Goal: Task Accomplishment & Management: Manage account settings

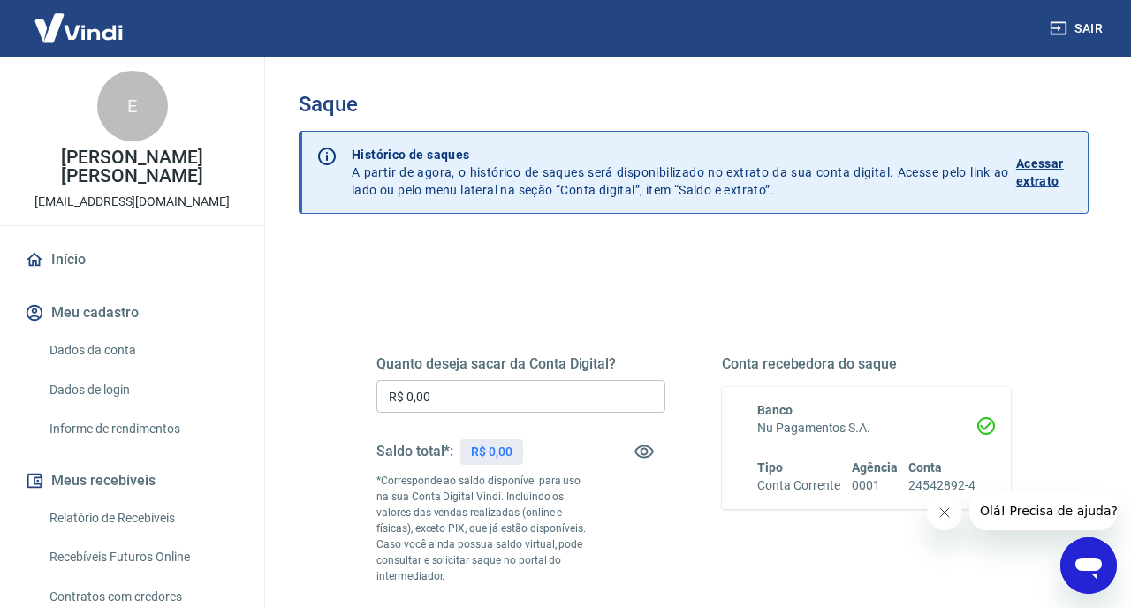
click at [945, 517] on icon "Fechar mensagem da empresa" at bounding box center [944, 512] width 14 height 14
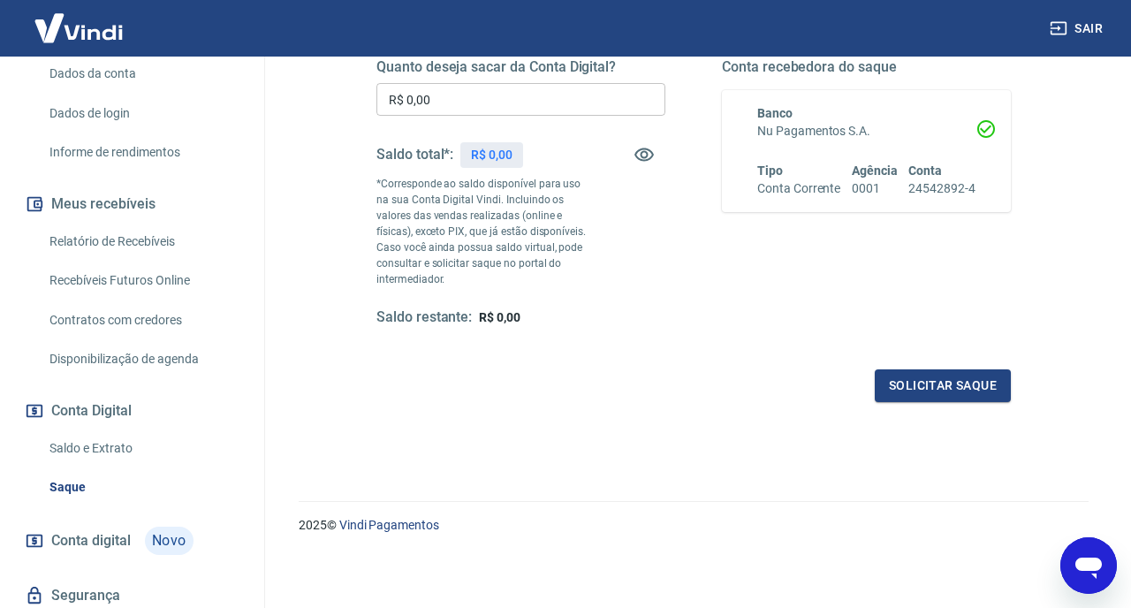
scroll to position [302, 0]
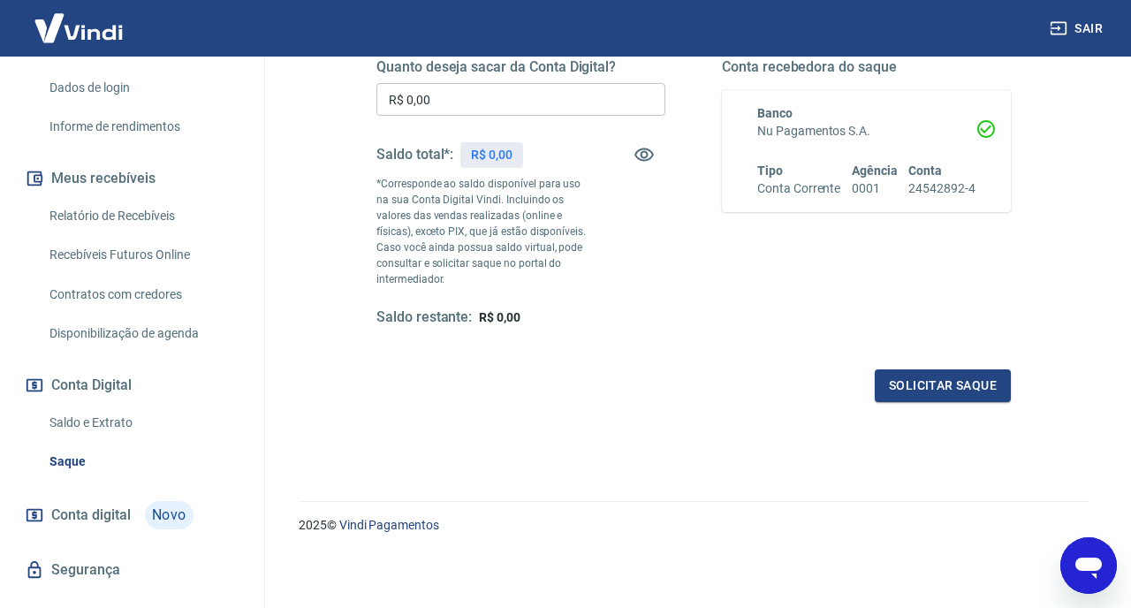
click at [99, 411] on link "Saldo e Extrato" at bounding box center [142, 423] width 200 height 36
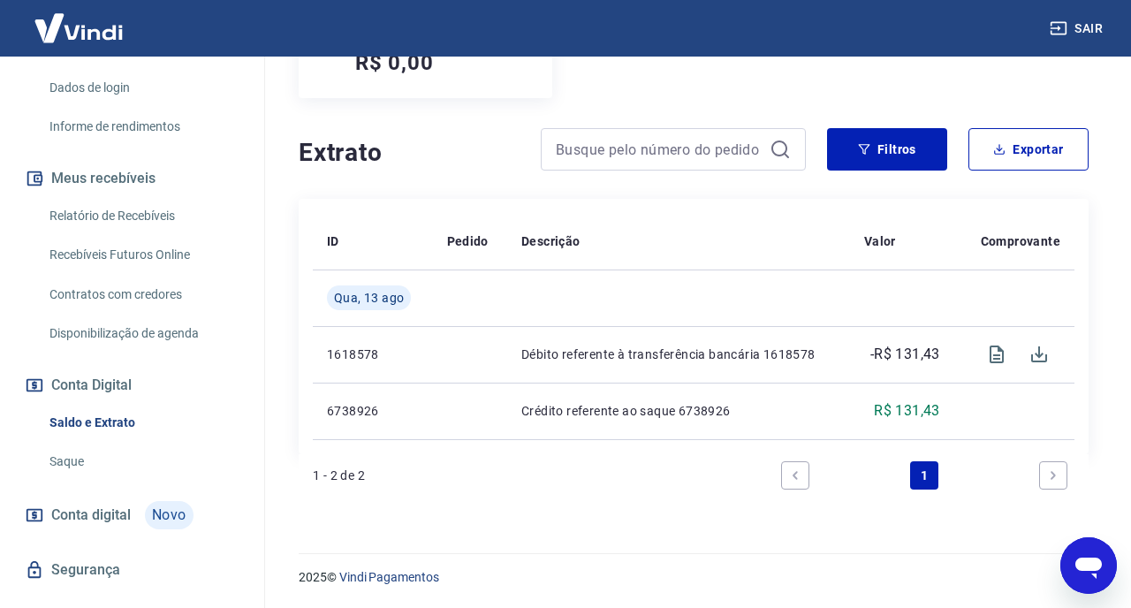
scroll to position [281, 0]
click at [104, 550] on link "Segurança" at bounding box center [132, 569] width 222 height 39
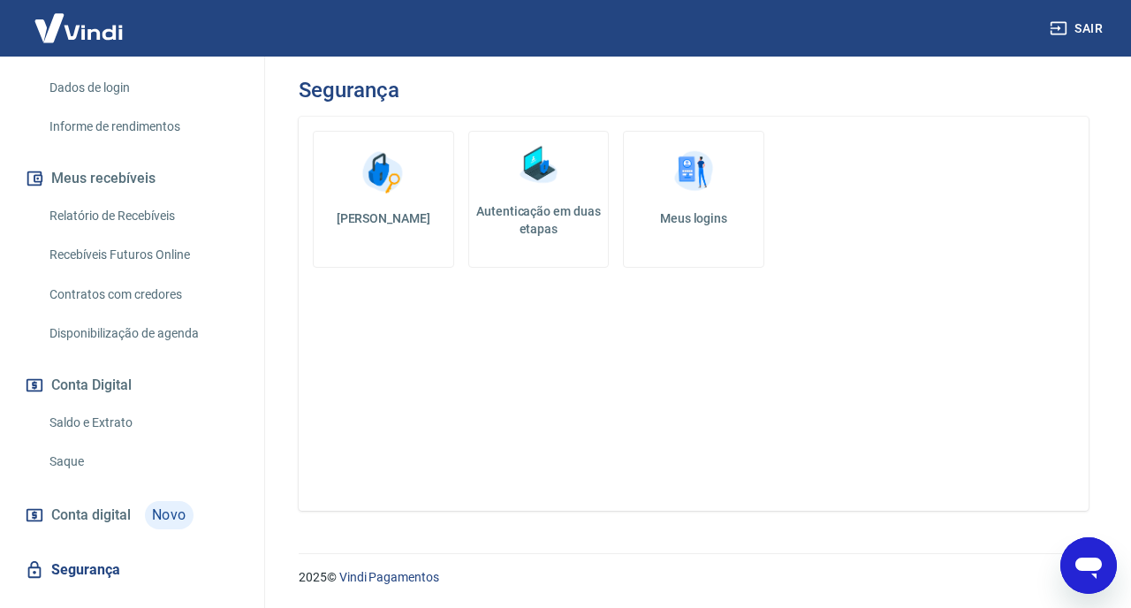
click at [89, 503] on span "Conta digital" at bounding box center [90, 515] width 79 height 25
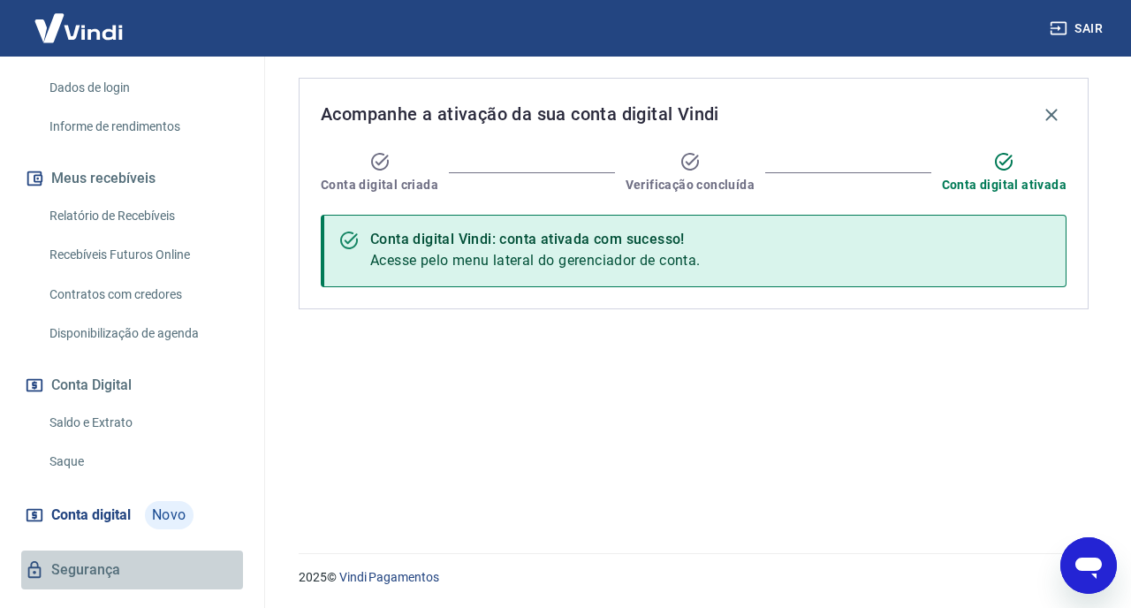
click at [94, 550] on link "Segurança" at bounding box center [132, 569] width 222 height 39
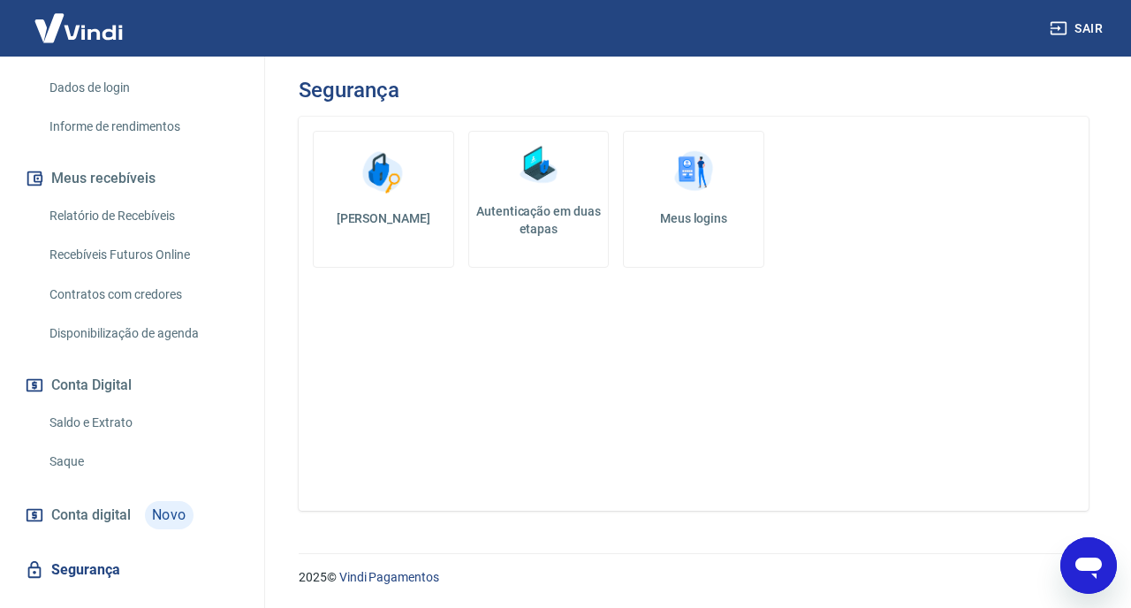
click at [74, 443] on link "Saque" at bounding box center [142, 461] width 200 height 36
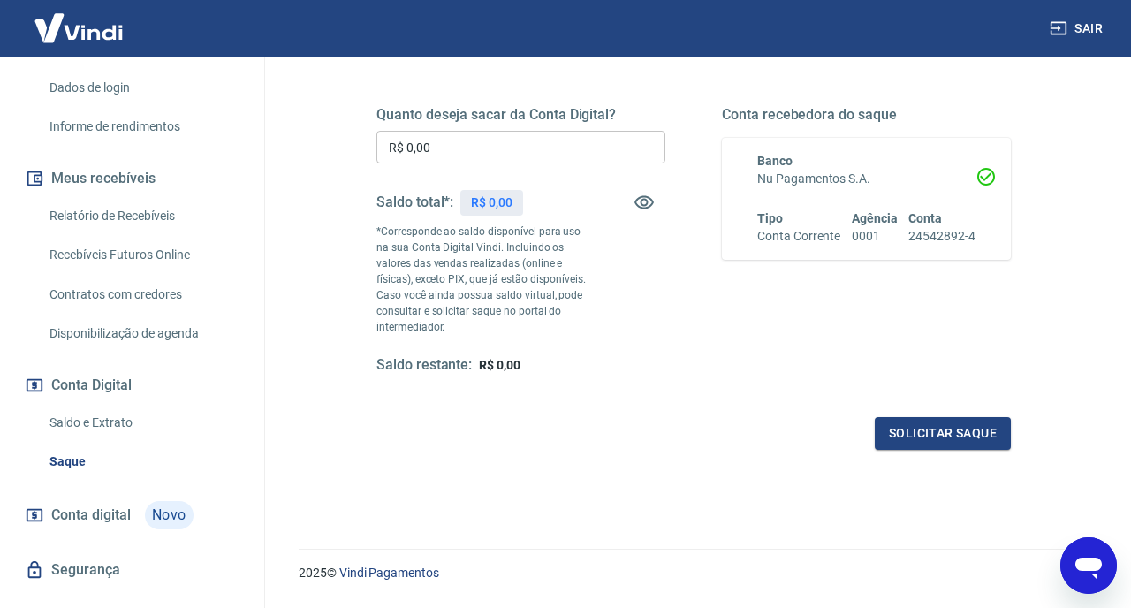
scroll to position [297, 0]
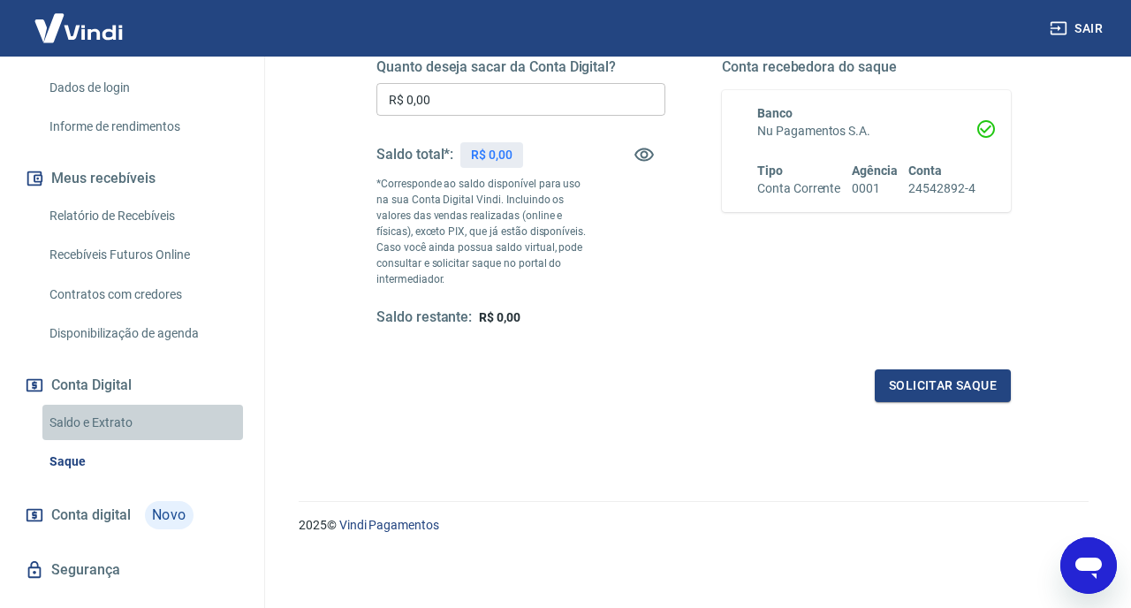
click at [112, 405] on link "Saldo e Extrato" at bounding box center [142, 423] width 200 height 36
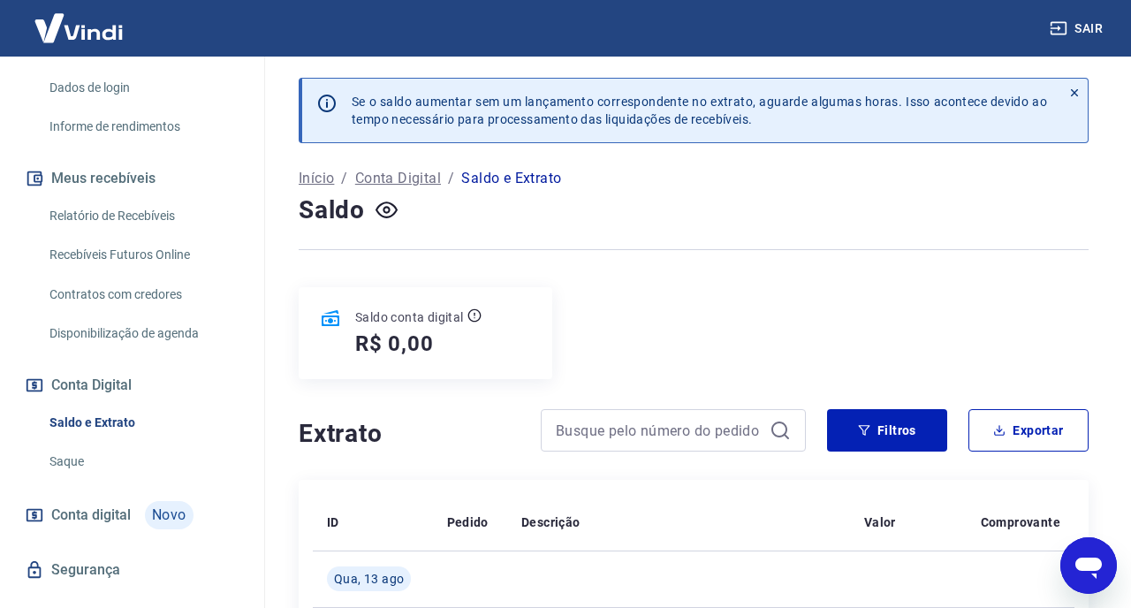
click at [140, 321] on link "Disponibilização de agenda" at bounding box center [142, 333] width 200 height 36
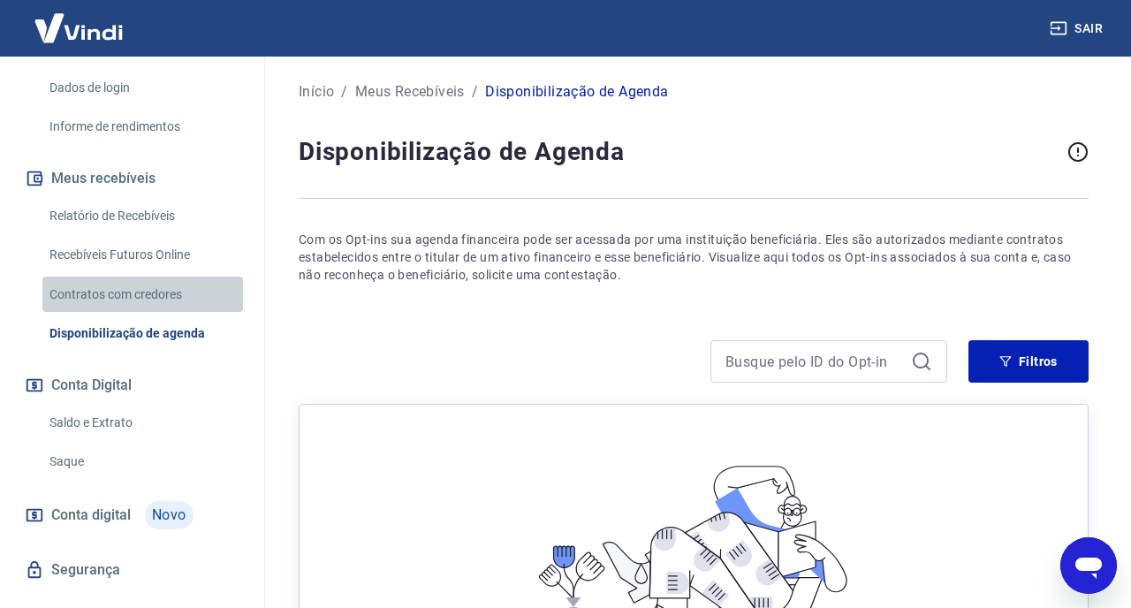
click at [134, 276] on link "Contratos com credores" at bounding box center [142, 294] width 200 height 36
click at [131, 237] on link "Recebíveis Futuros Online" at bounding box center [142, 255] width 200 height 36
